Goal: Information Seeking & Learning: Check status

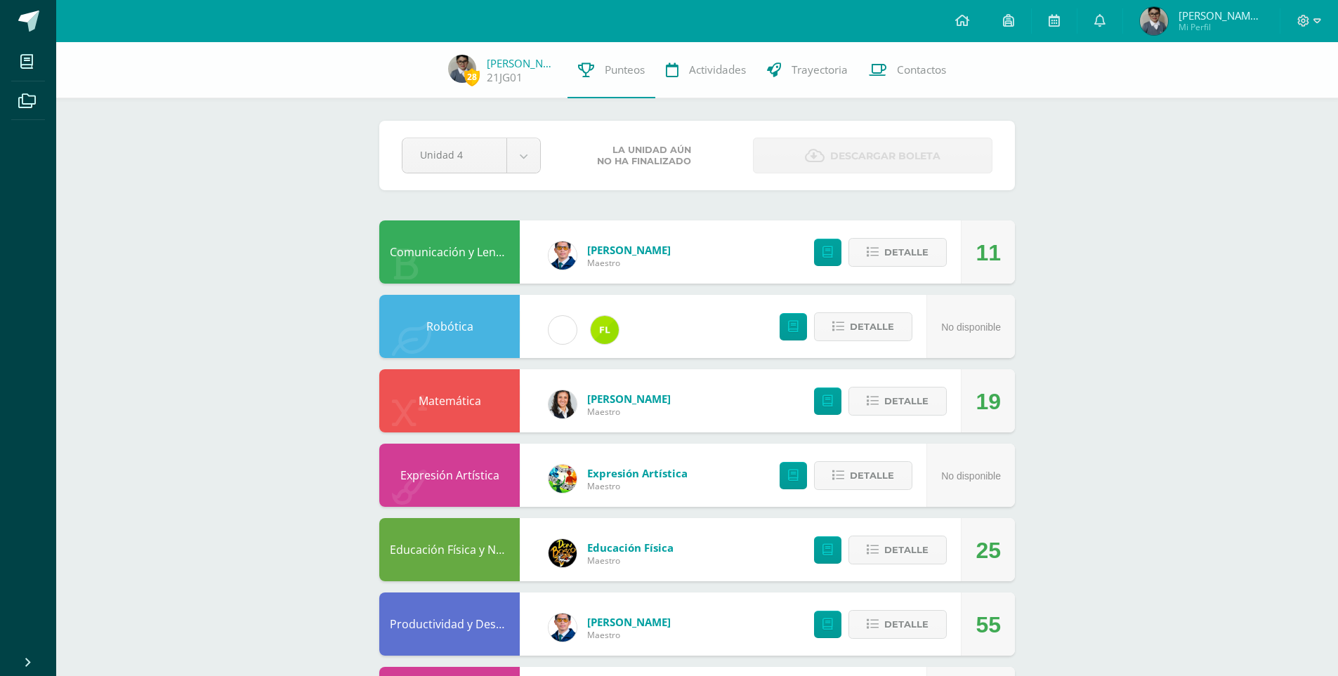
scroll to position [70, 0]
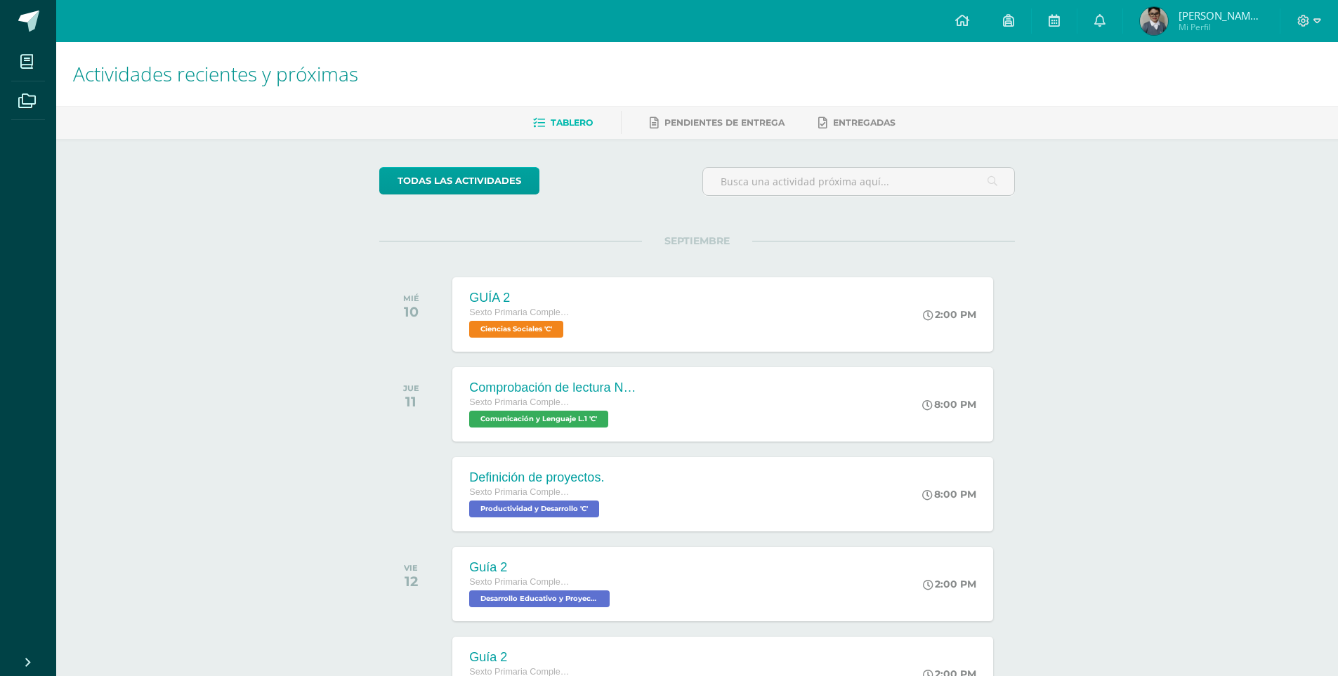
click at [1160, 32] on img at bounding box center [1154, 21] width 28 height 28
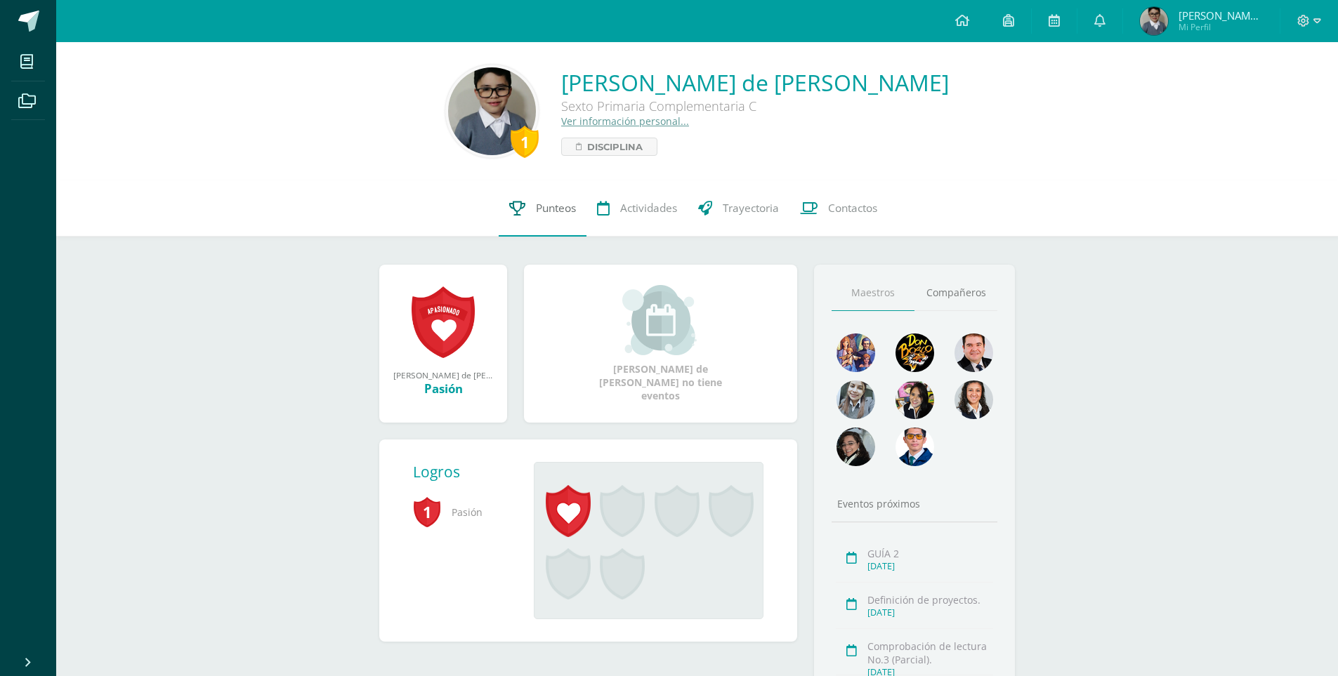
click at [541, 217] on link "Punteos" at bounding box center [543, 208] width 88 height 56
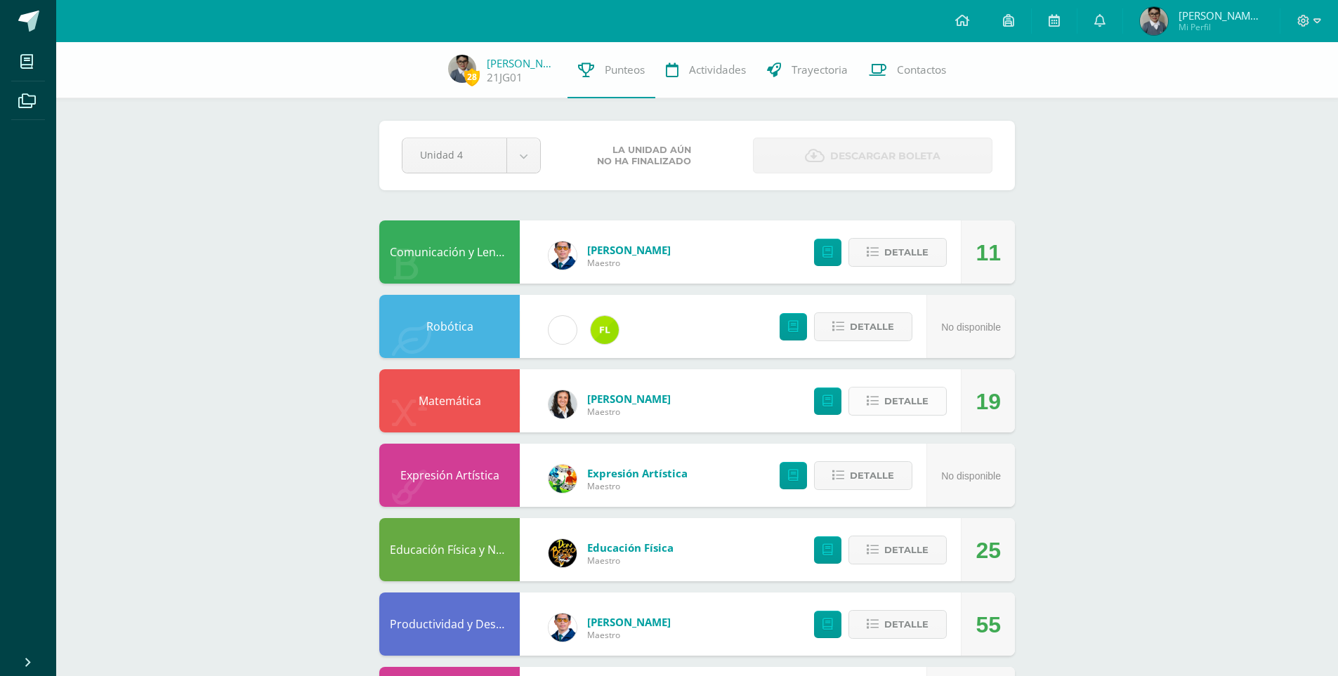
click at [926, 398] on span "Detalle" at bounding box center [906, 401] width 44 height 26
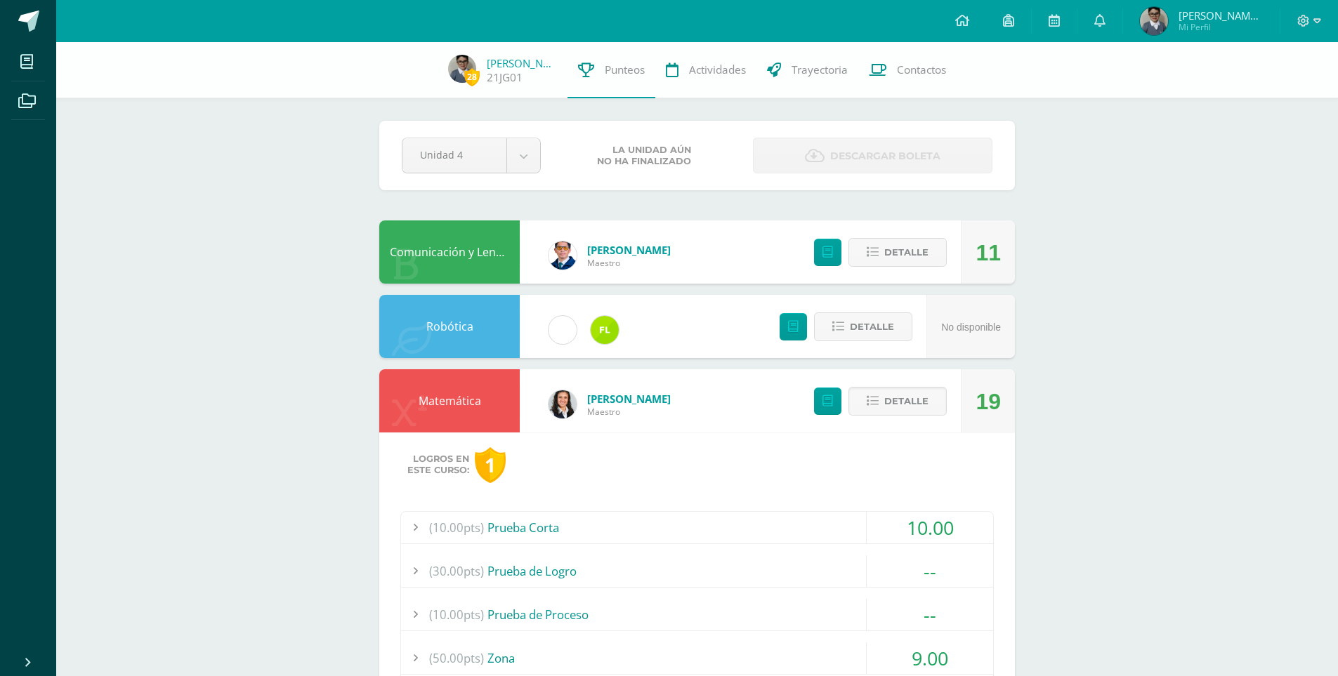
click at [883, 524] on div "10.00" at bounding box center [929, 528] width 127 height 32
click at [883, 522] on div "10.00" at bounding box center [929, 528] width 127 height 32
click at [905, 246] on span "Detalle" at bounding box center [906, 252] width 44 height 26
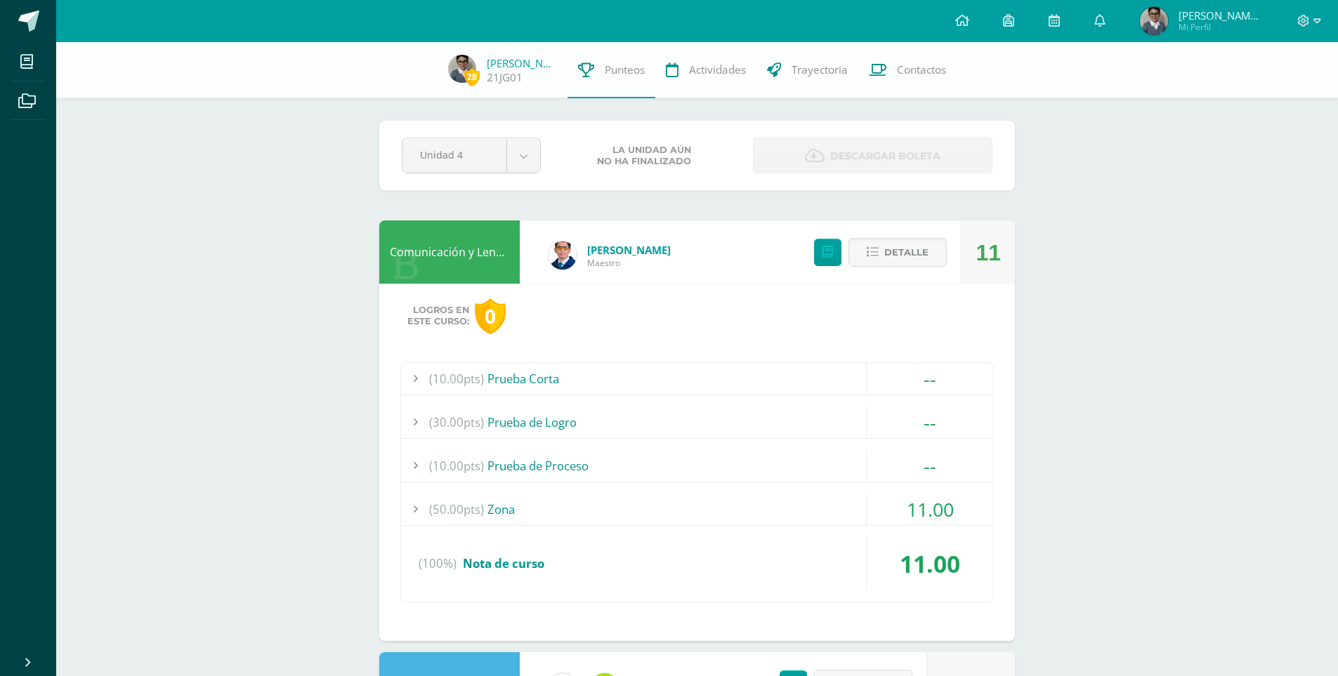
click at [896, 511] on div "11.00" at bounding box center [929, 510] width 127 height 32
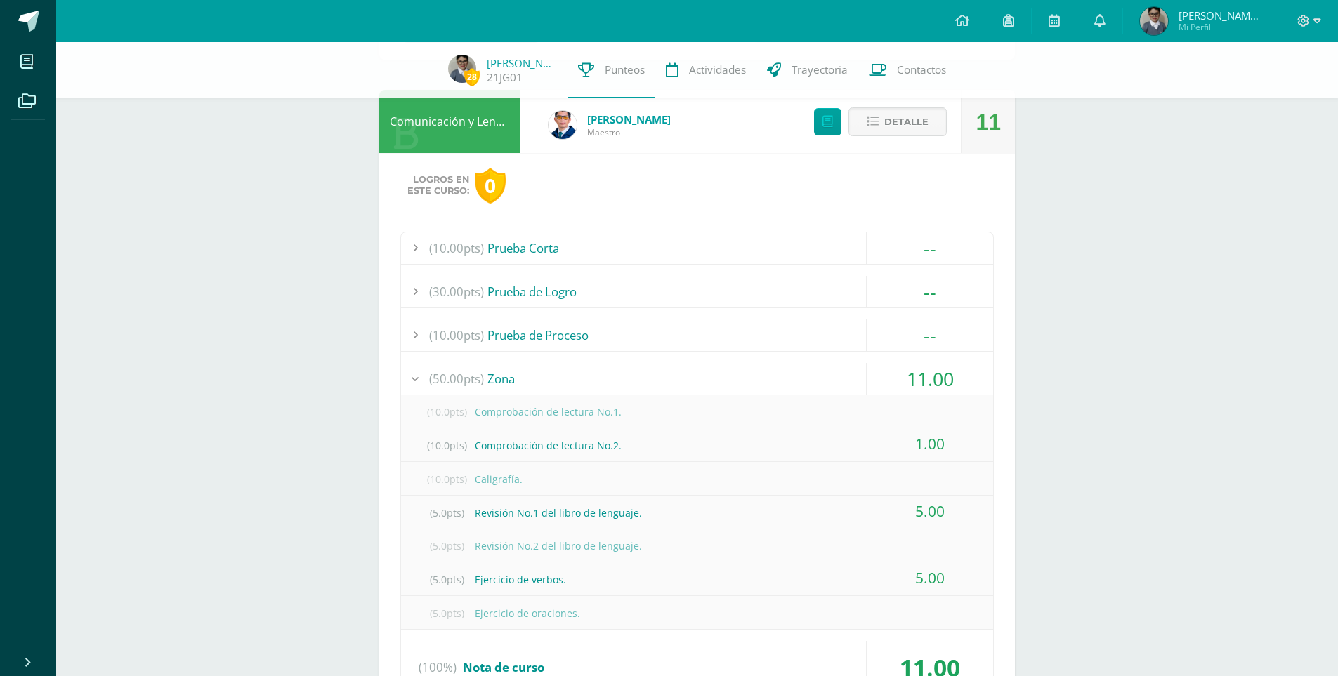
scroll to position [140, 0]
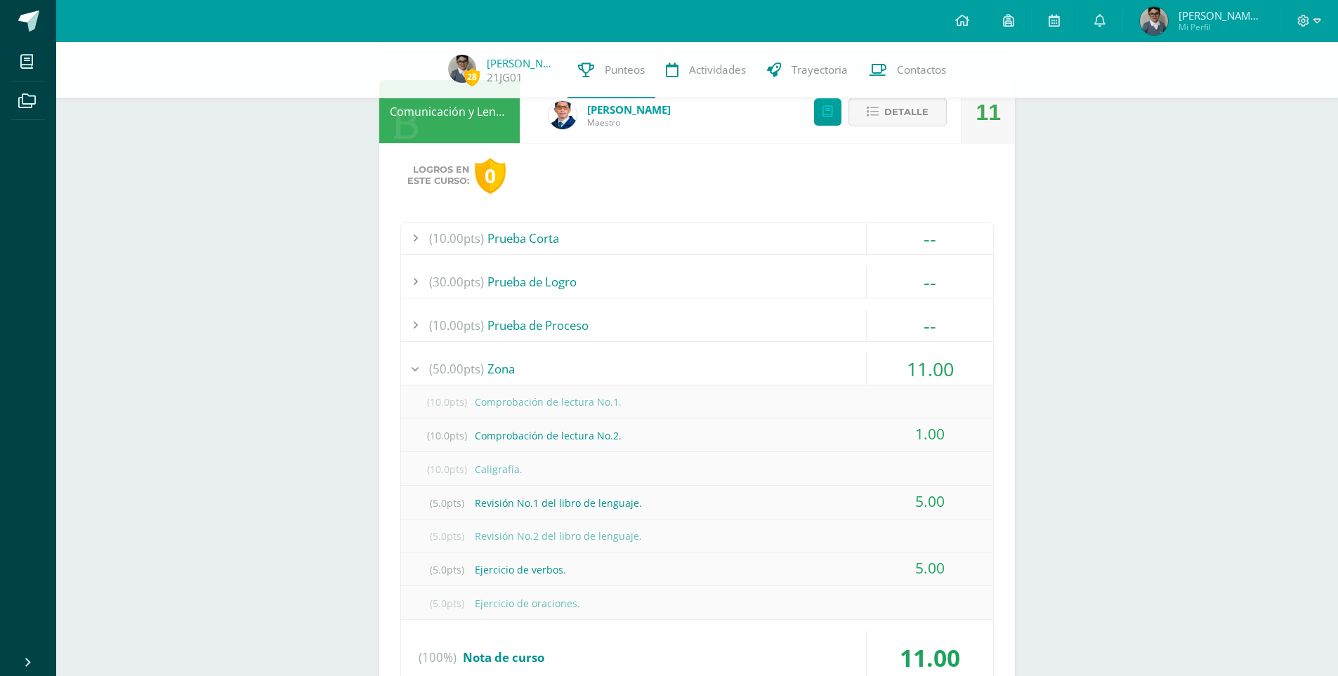
click at [889, 372] on div "11.00" at bounding box center [929, 369] width 127 height 32
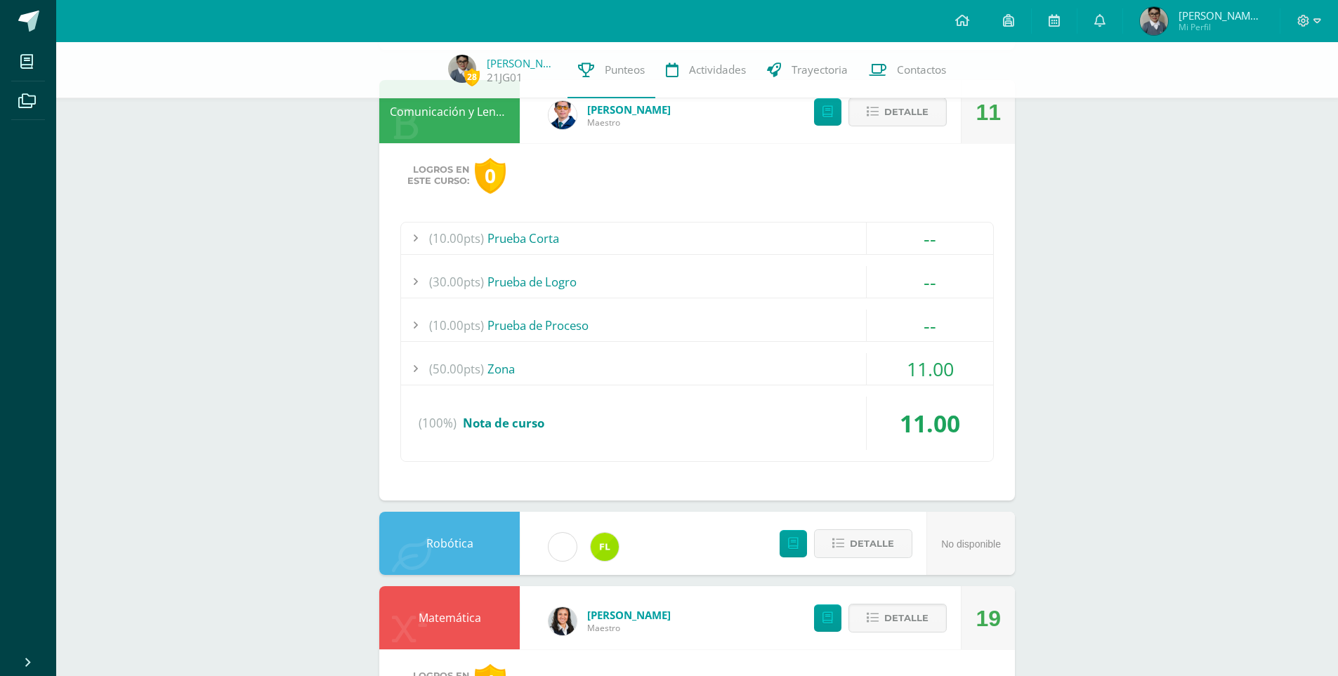
click at [927, 121] on span "Detalle" at bounding box center [906, 112] width 44 height 26
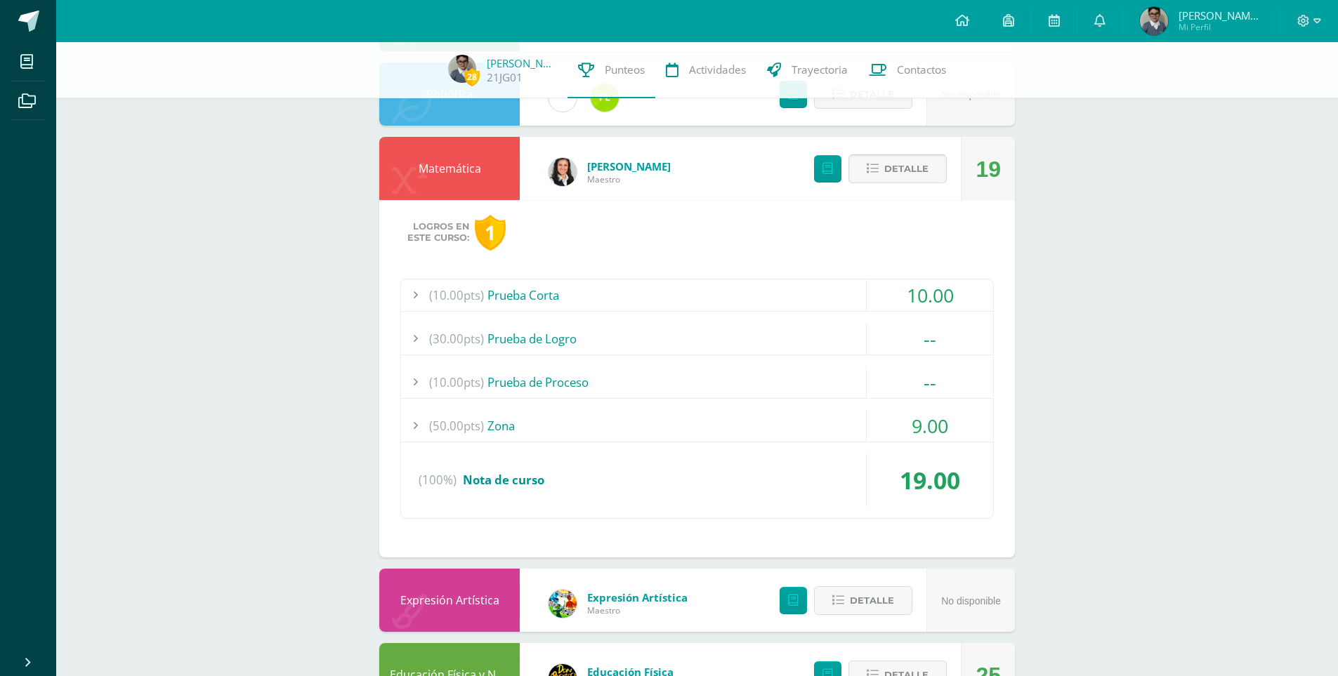
scroll to position [211, 0]
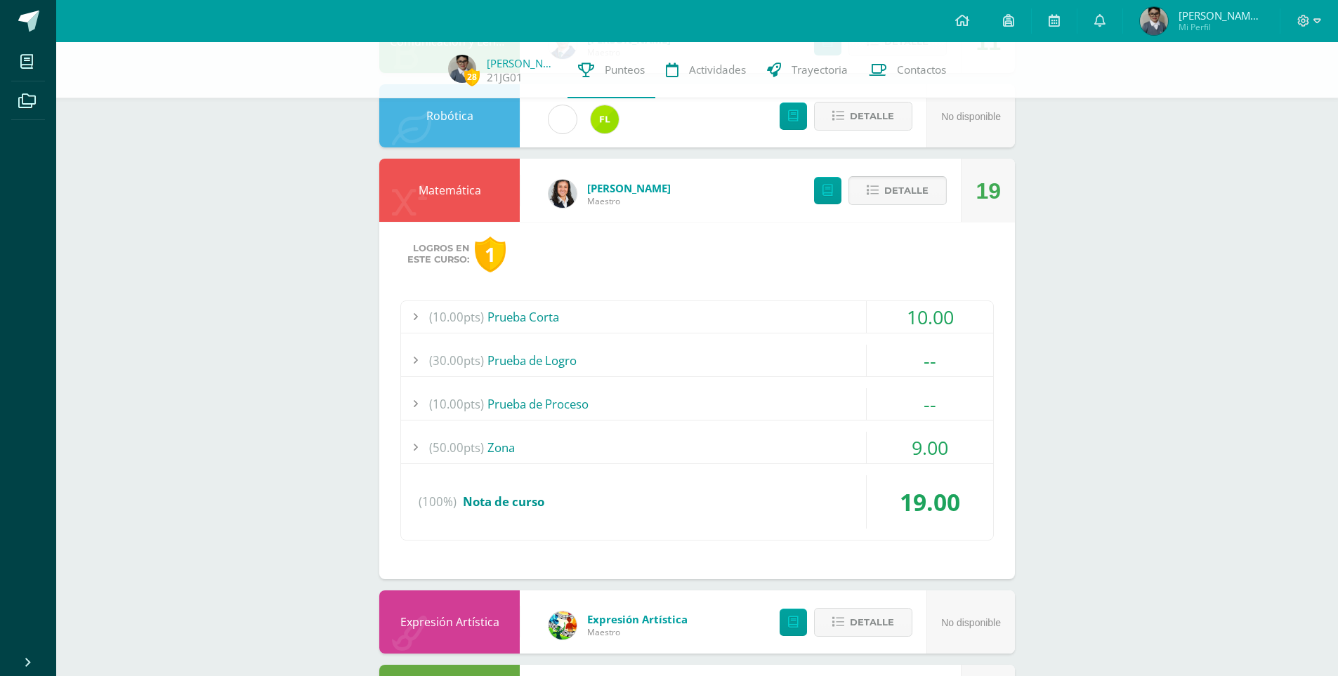
click at [921, 205] on button "Detalle" at bounding box center [897, 190] width 98 height 29
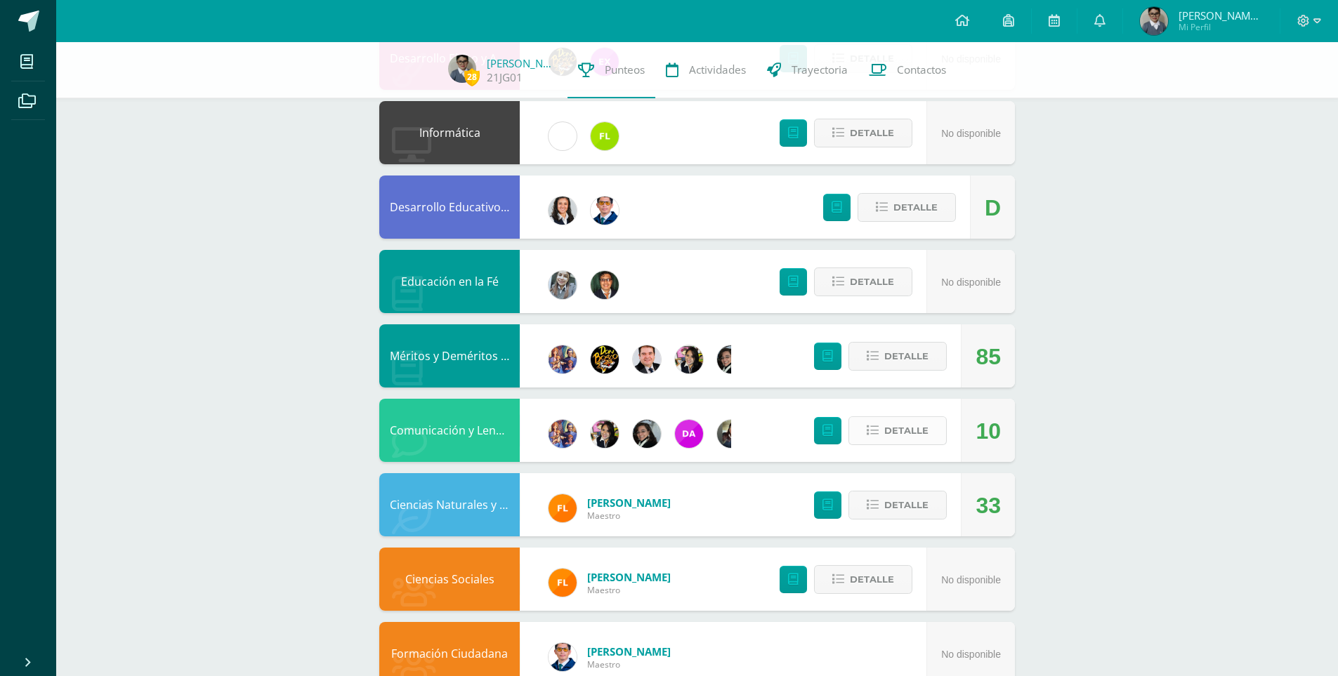
scroll to position [678, 0]
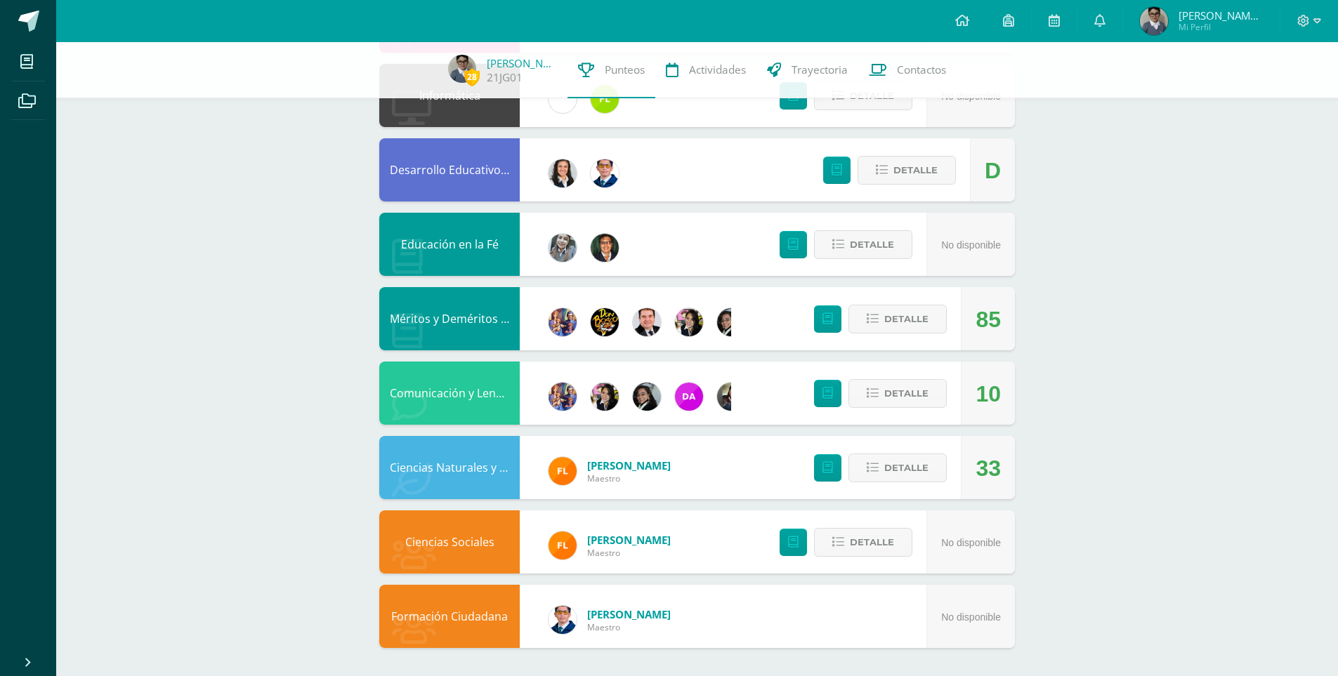
click at [1184, 473] on div "28 José Muñoz 21JG01 Punteos Actividades Trayectoria Contactos Pendiente Unidad…" at bounding box center [697, 20] width 1282 height 1312
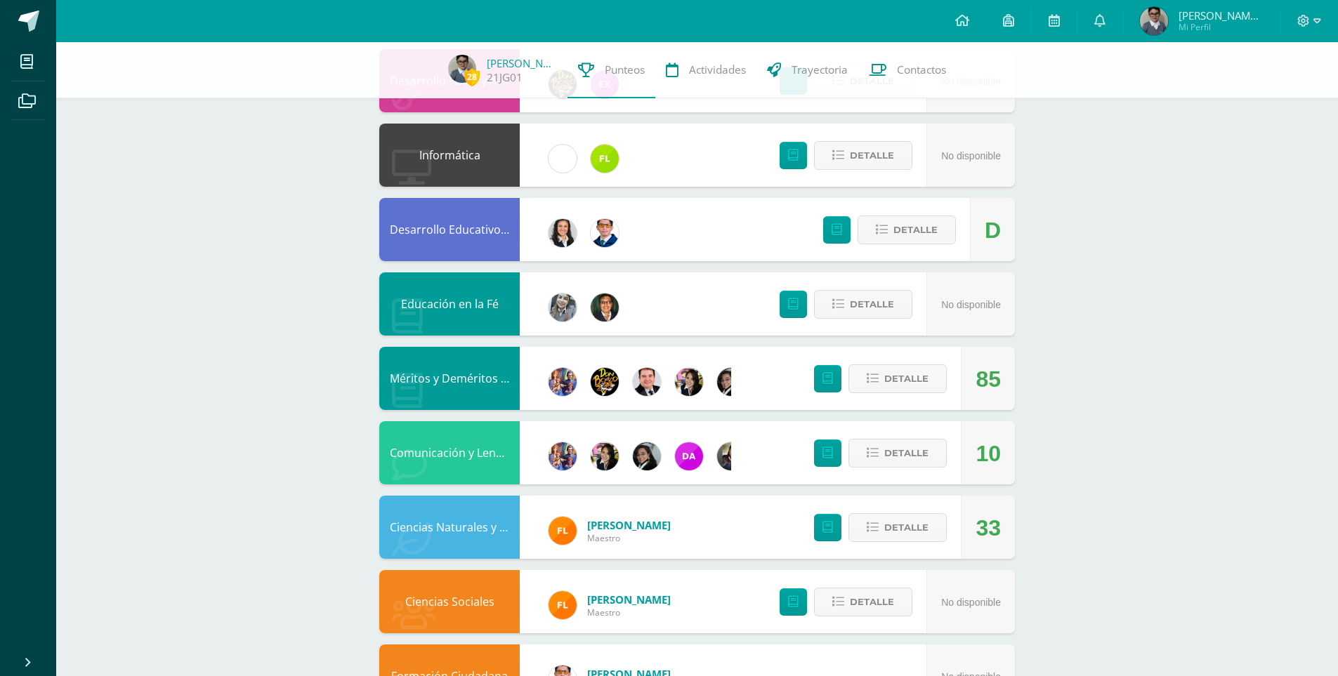
scroll to position [537, 0]
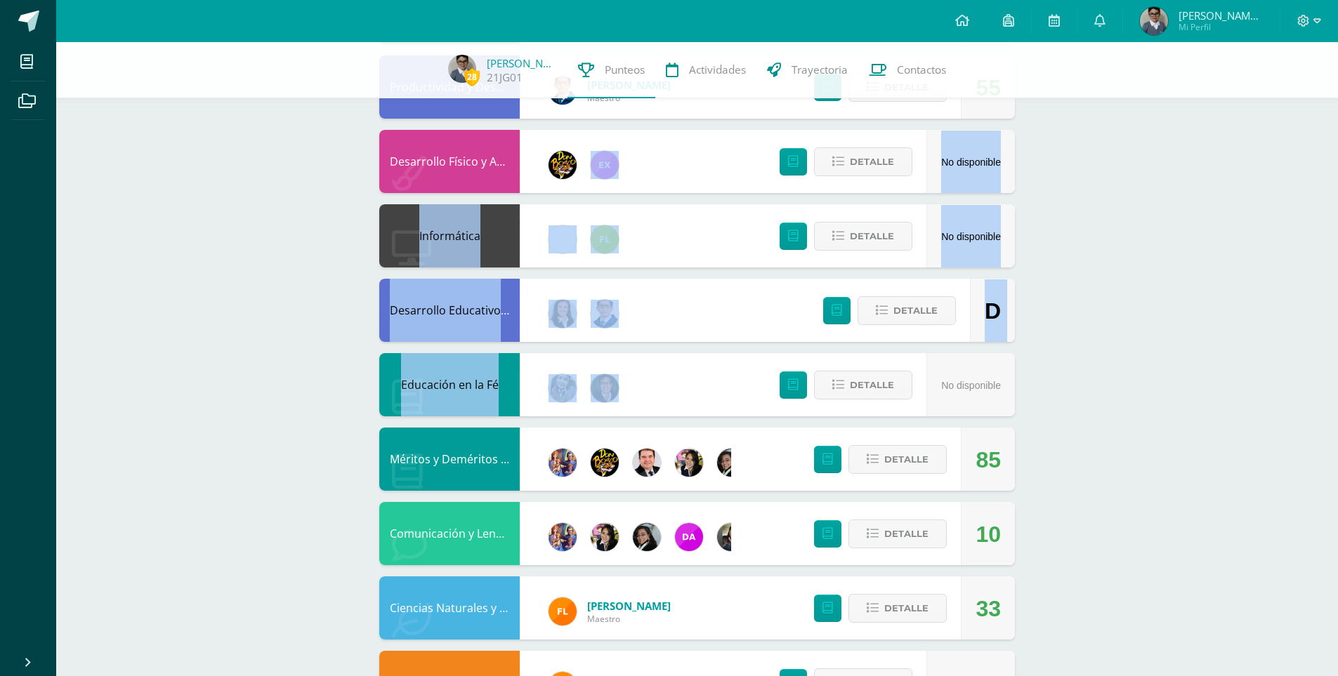
drag, startPoint x: 1336, startPoint y: 389, endPoint x: 1338, endPoint y: 140, distance: 248.6
click at [1337, 141] on html "Mis cursos Archivos Cerrar panel Ciencias Naturales y Tecnología Sexto Primaria…" at bounding box center [669, 140] width 1338 height 1354
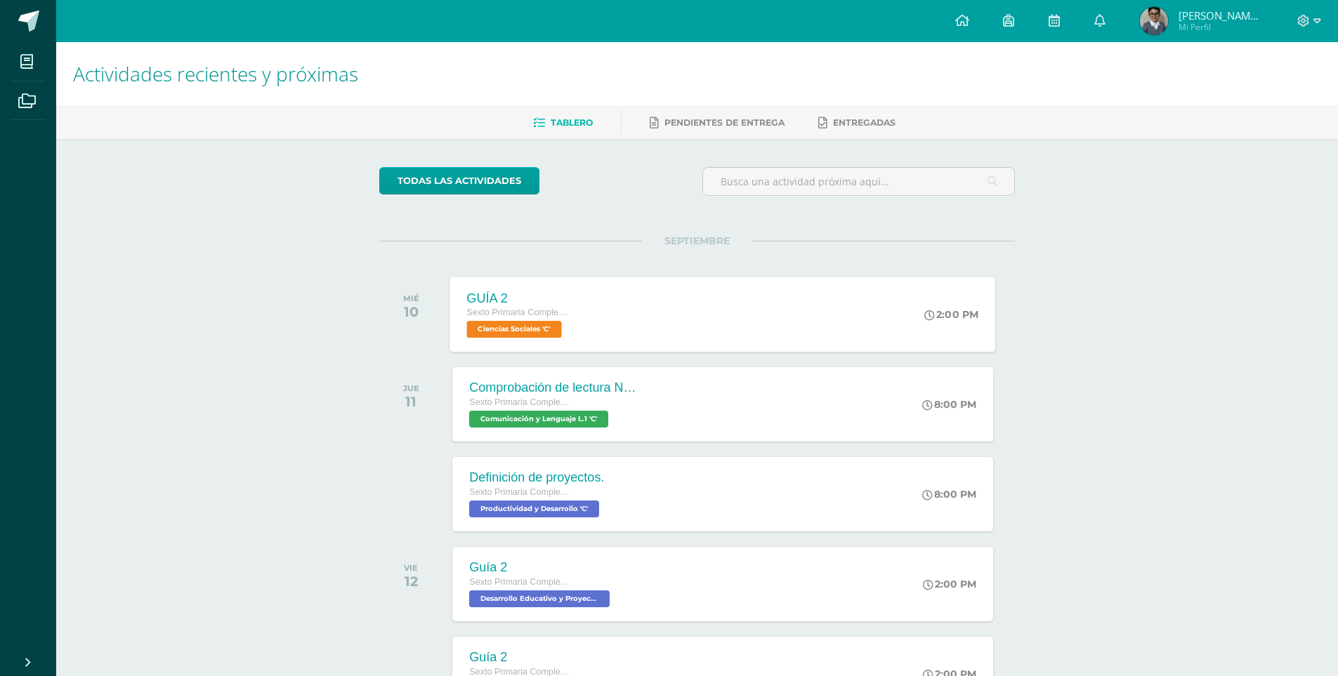
scroll to position [70, 0]
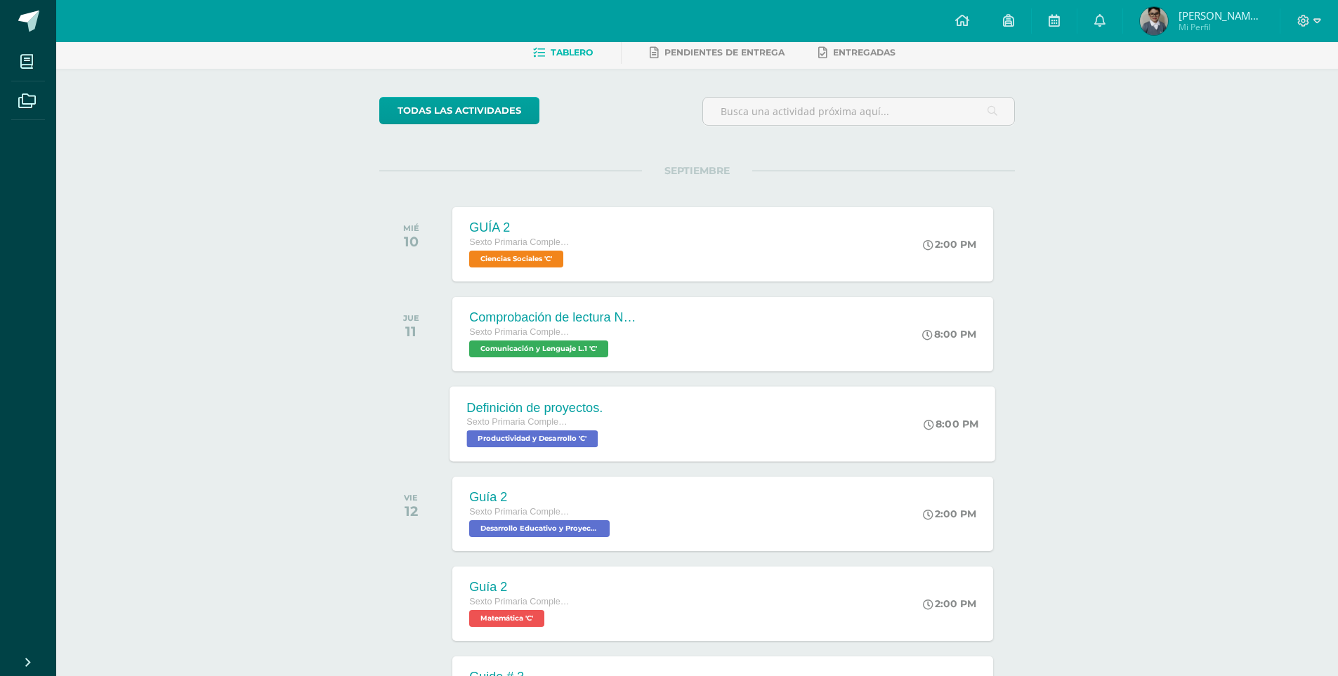
click at [575, 440] on span "Productividad y Desarrollo 'C'" at bounding box center [532, 438] width 131 height 17
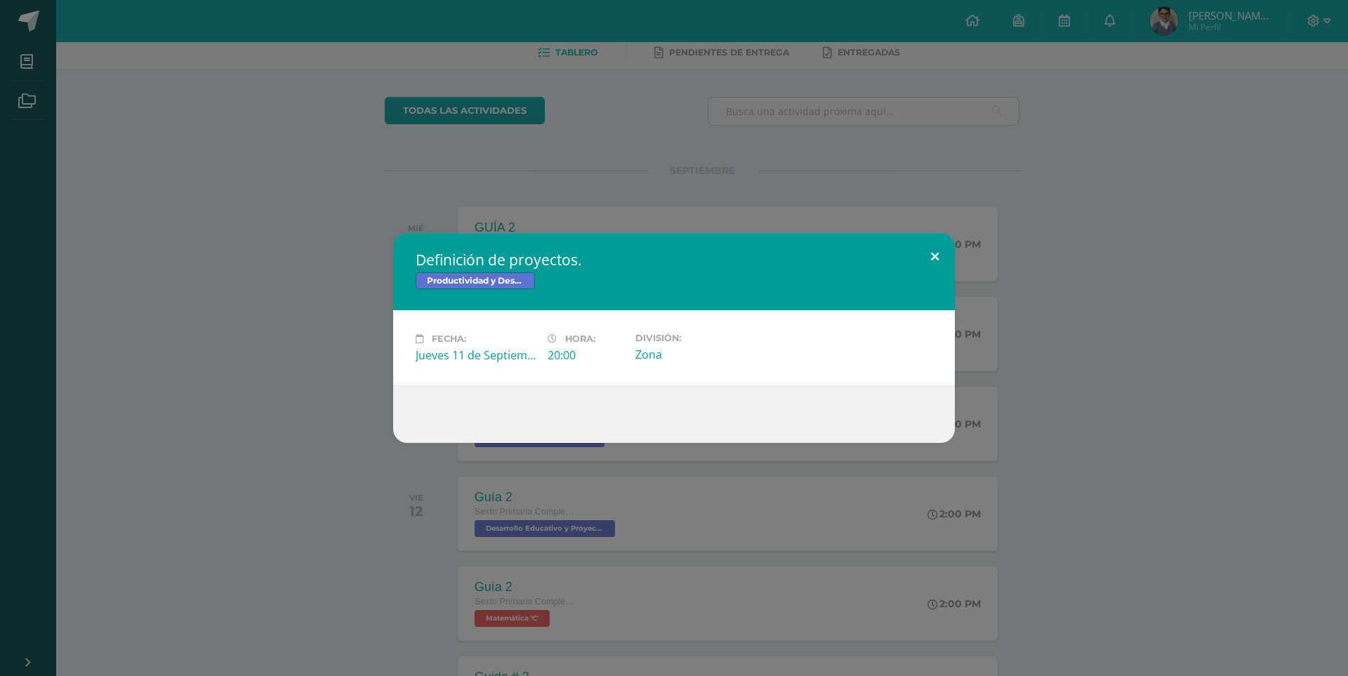
click at [933, 258] on button at bounding box center [935, 257] width 40 height 48
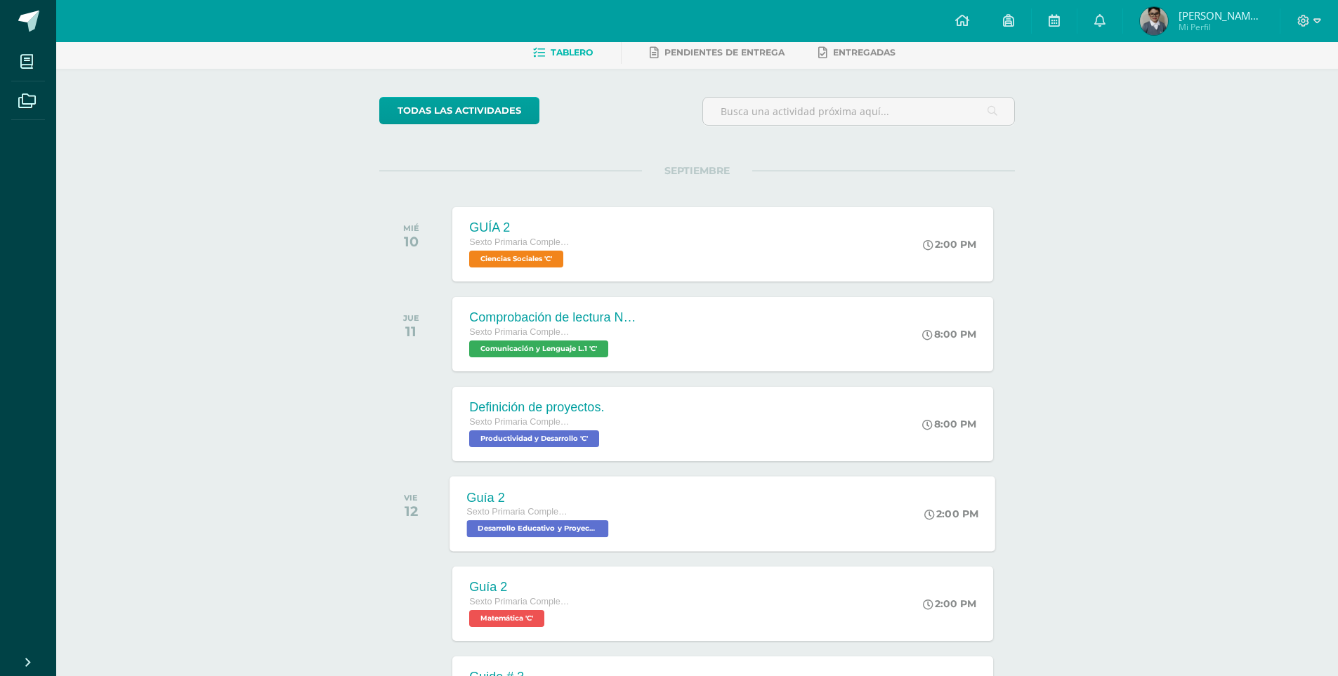
click at [553, 535] on span "Desarrollo Educativo y Proyecto de Vida 'C'" at bounding box center [538, 528] width 142 height 17
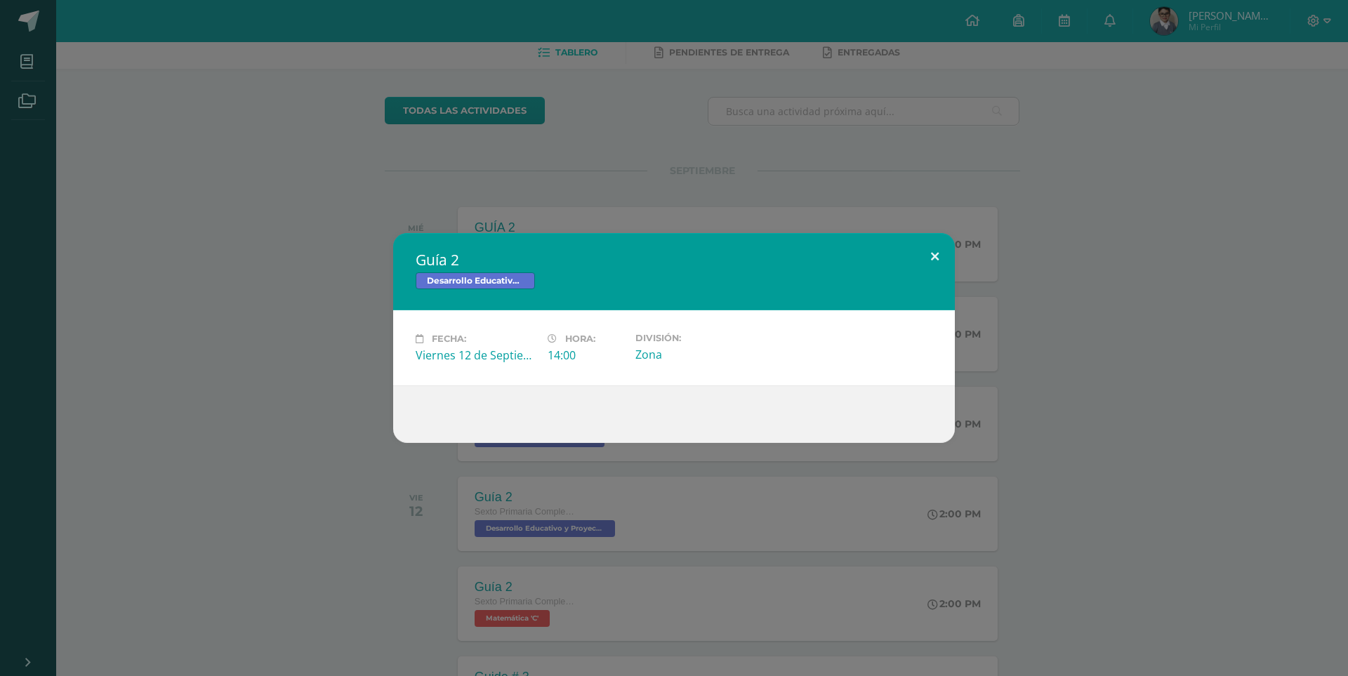
click at [933, 265] on button at bounding box center [935, 257] width 40 height 48
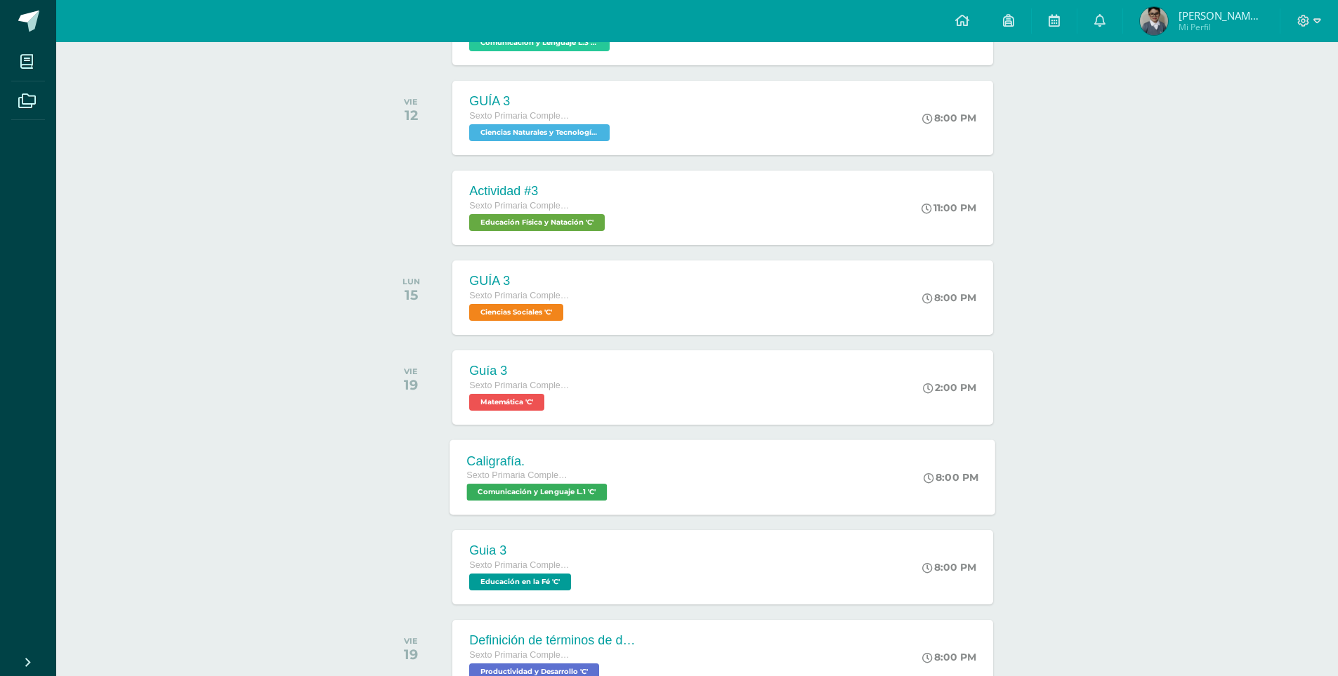
scroll to position [772, 0]
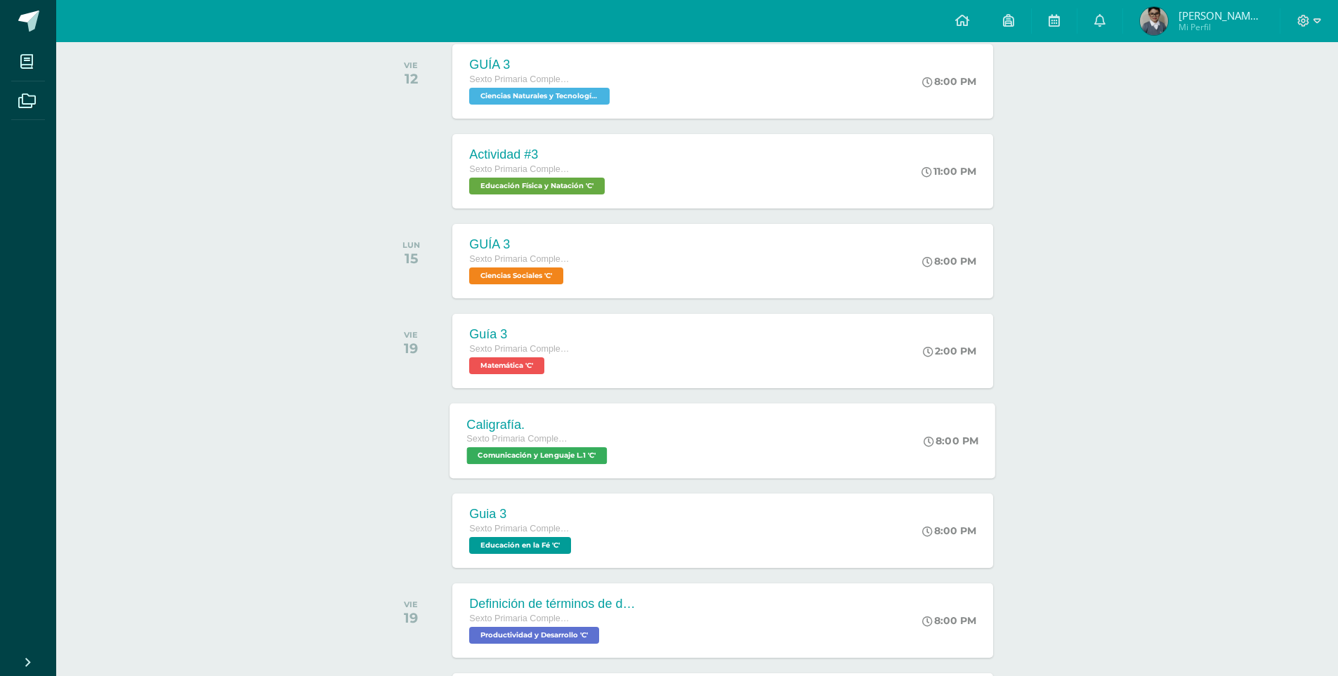
click at [557, 454] on span "Comunicación y Lenguaje L.1 'C'" at bounding box center [537, 455] width 140 height 17
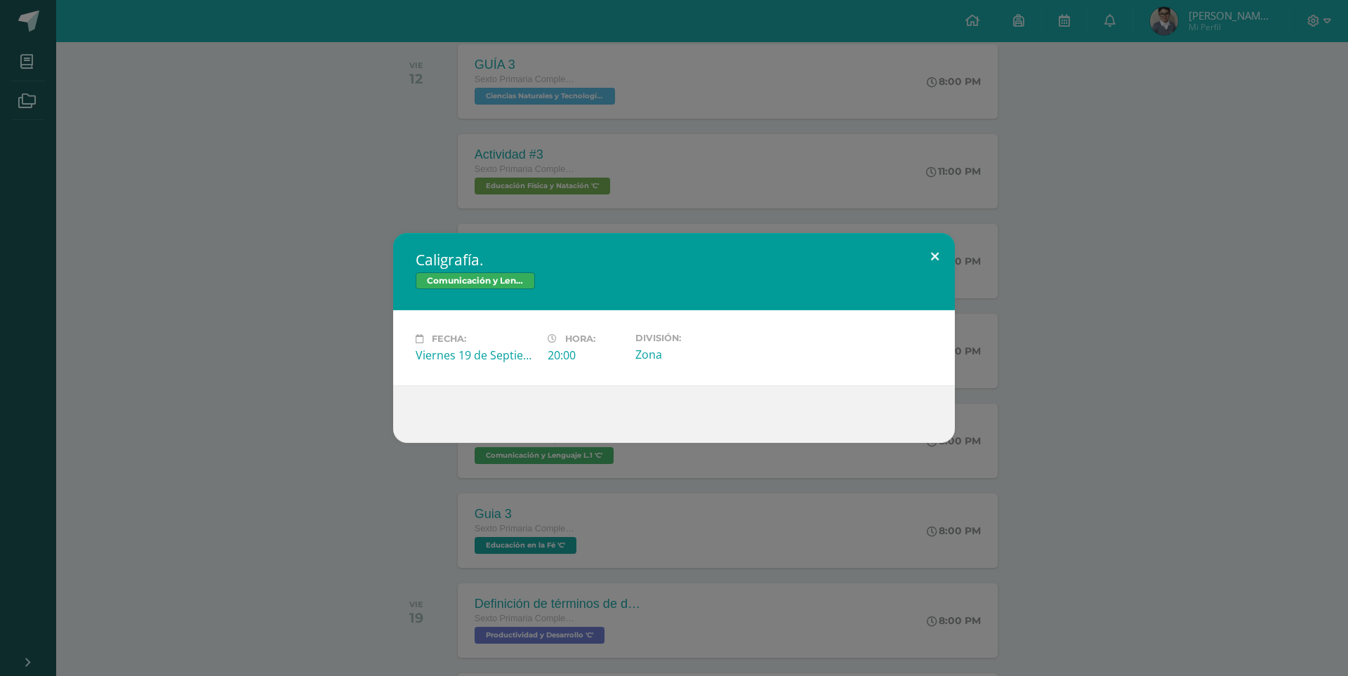
click at [928, 256] on button at bounding box center [935, 257] width 40 height 48
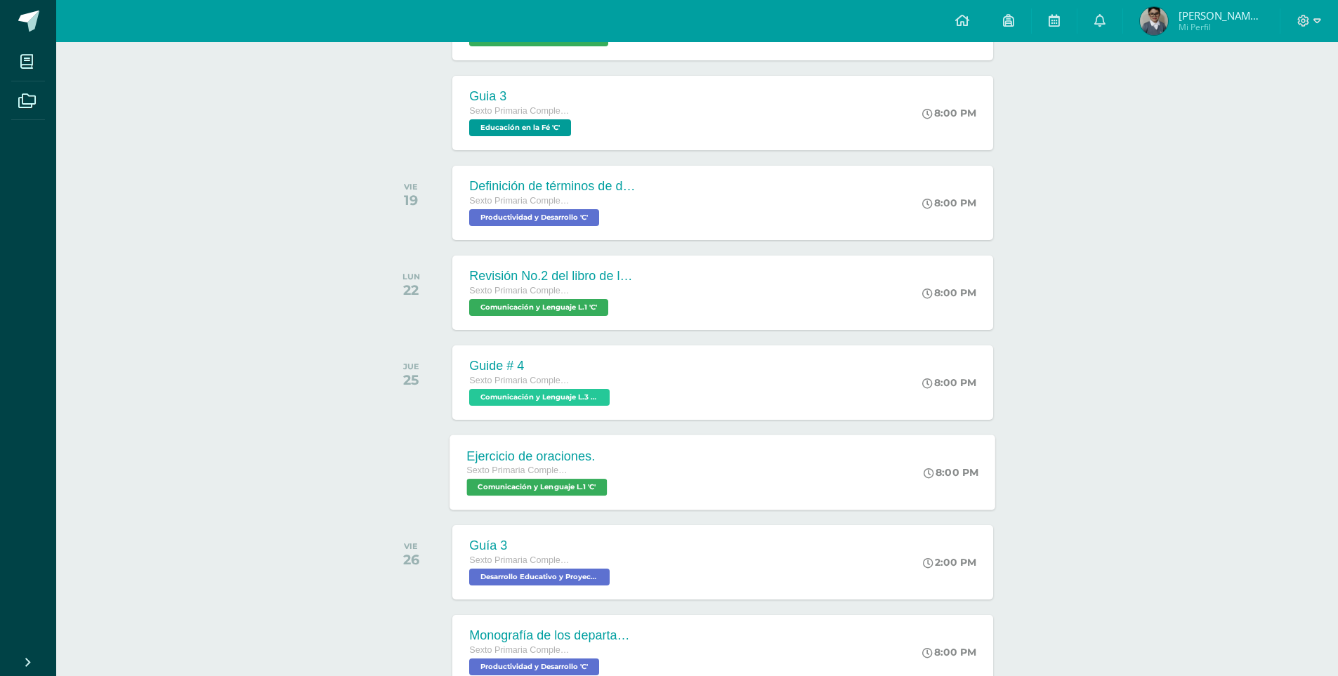
scroll to position [1194, 0]
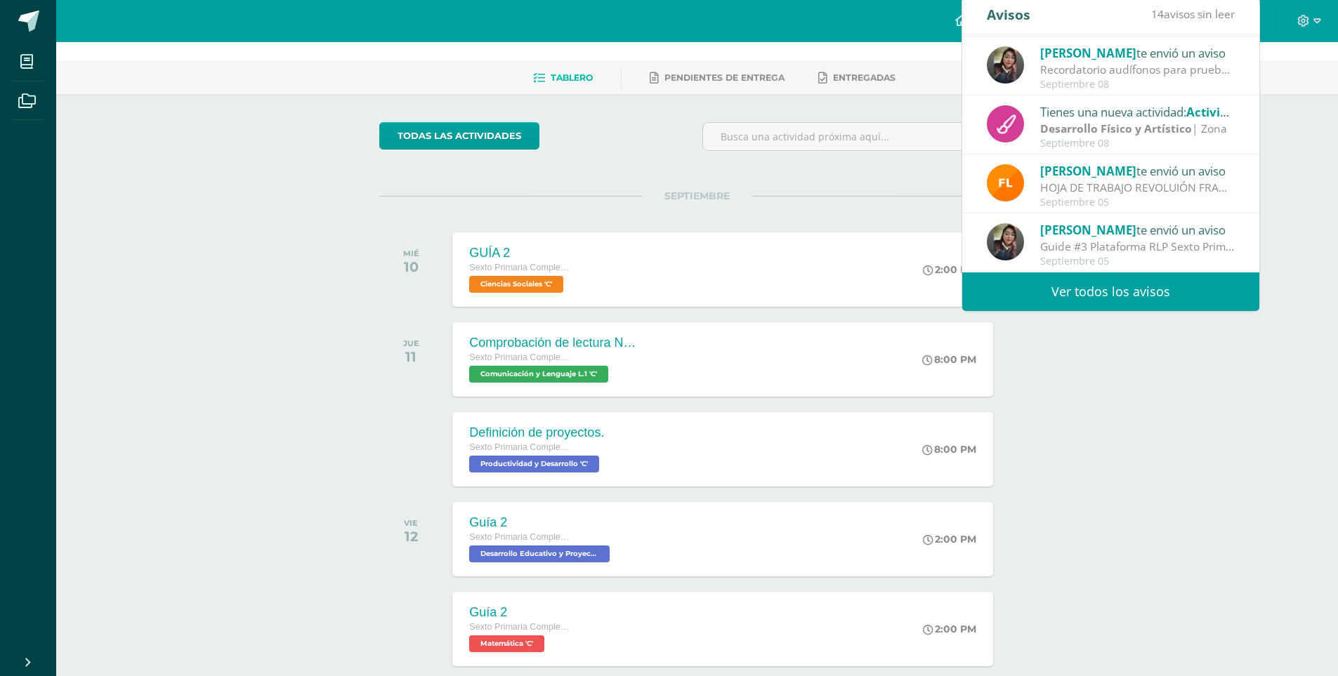
scroll to position [70, 0]
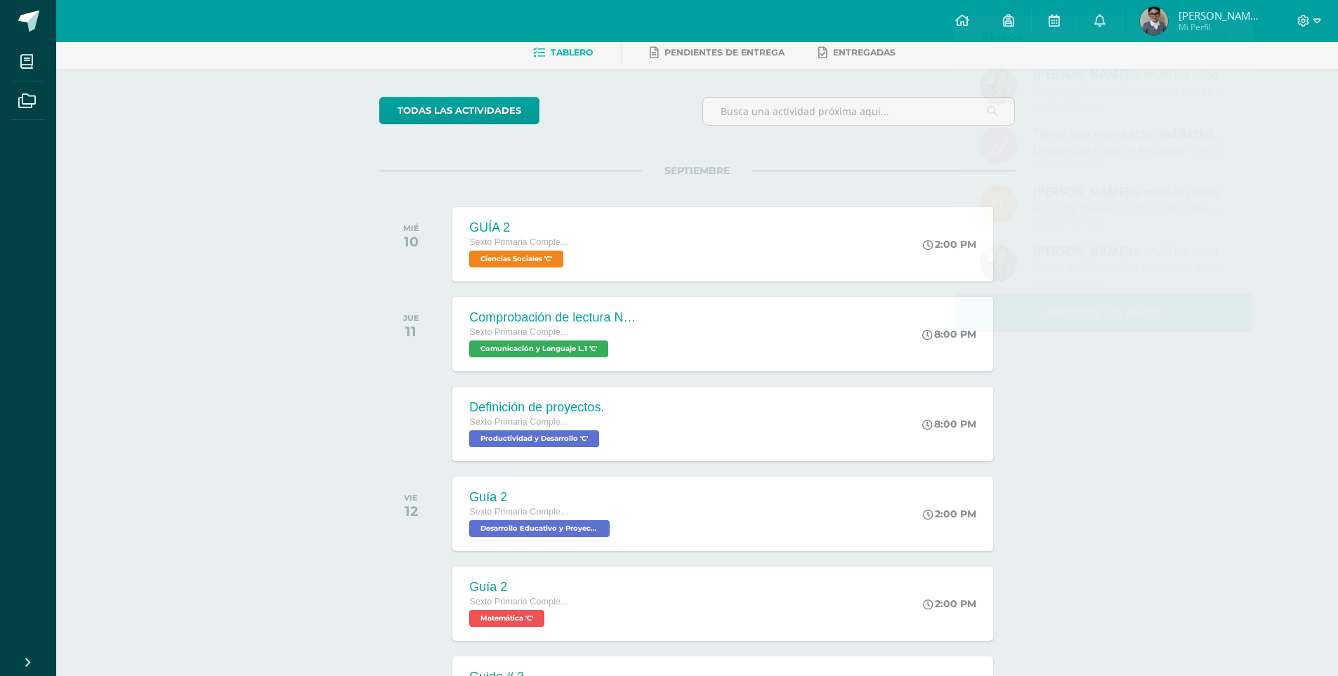
drag, startPoint x: 1131, startPoint y: 441, endPoint x: 1136, endPoint y: 432, distance: 10.7
click at [1131, 440] on div "Actividades recientes y próximas Tablero Pendientes de entrega Entregadas todas…" at bounding box center [697, 396] width 1282 height 848
click at [1209, 19] on span "[PERSON_NAME] de [PERSON_NAME]" at bounding box center [1220, 15] width 84 height 14
